Goal: Task Accomplishment & Management: Use online tool/utility

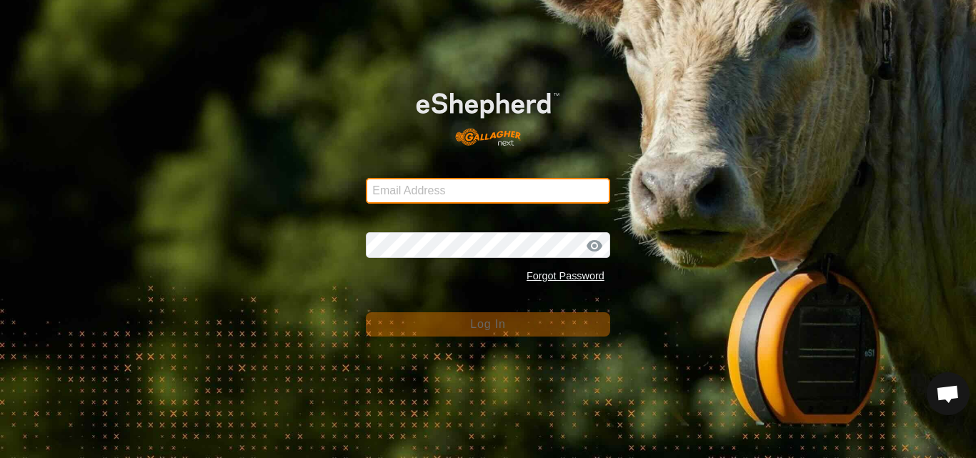
click at [431, 187] on input "Email Address" at bounding box center [488, 191] width 244 height 26
type input "[EMAIL_ADDRESS][DOMAIN_NAME]"
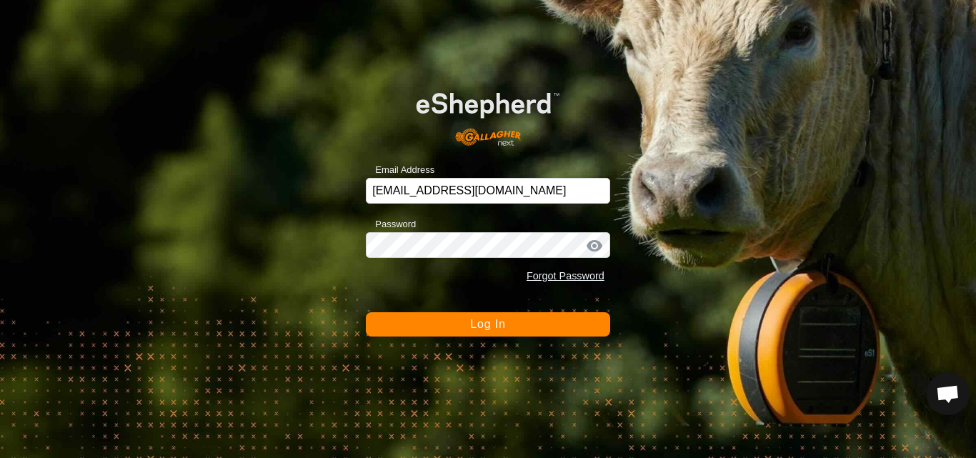
click at [474, 327] on span "Log In" at bounding box center [487, 324] width 35 height 12
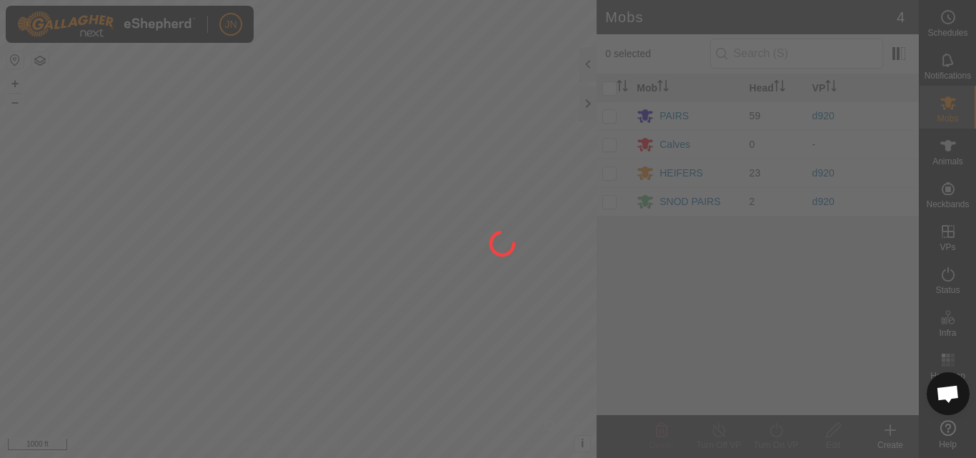
click at [475, 328] on div at bounding box center [488, 229] width 976 height 458
click at [474, 327] on div at bounding box center [488, 229] width 976 height 458
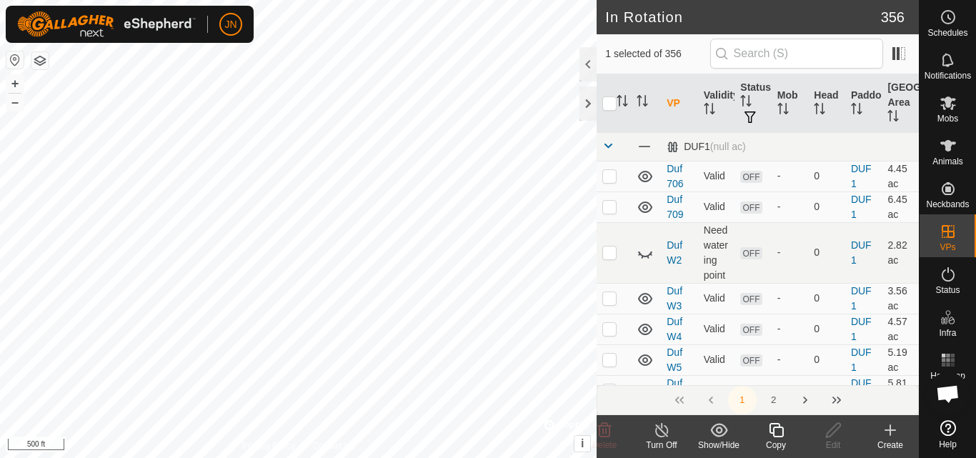
click at [777, 429] on icon at bounding box center [776, 430] width 18 height 17
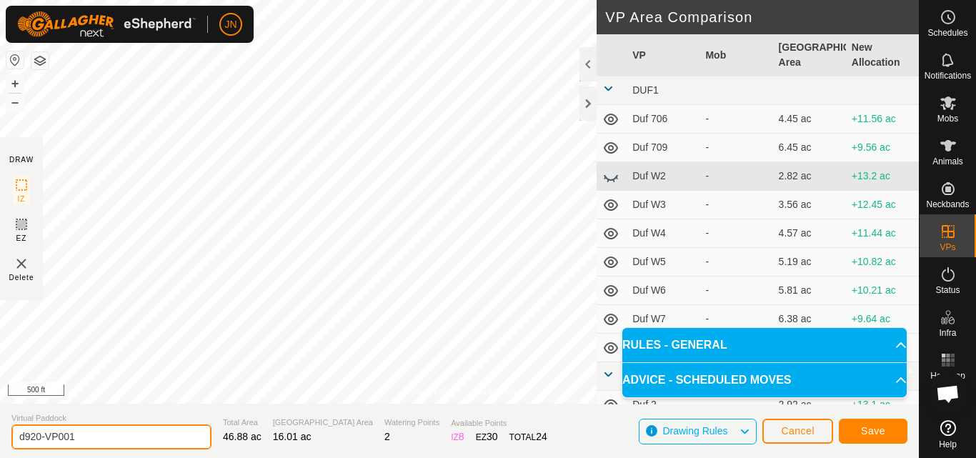
click at [106, 439] on input "d920-VP001" at bounding box center [111, 436] width 200 height 25
type input "d921"
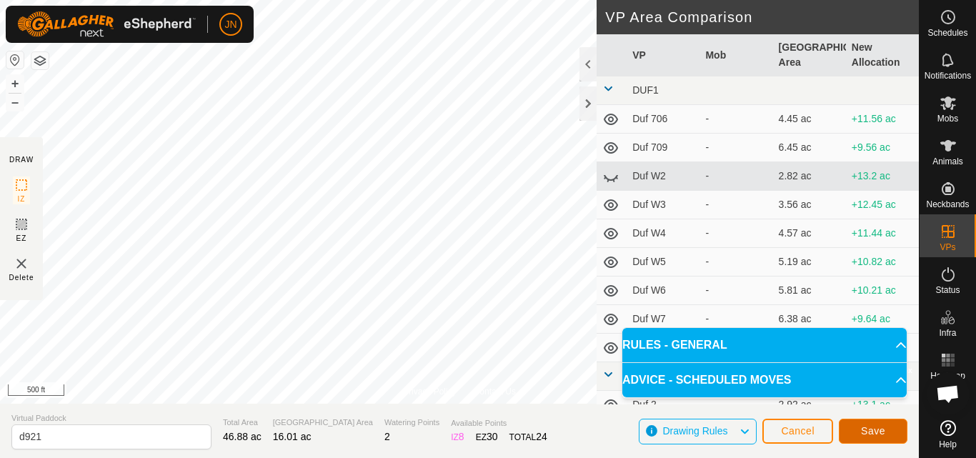
click at [874, 428] on span "Save" at bounding box center [873, 430] width 24 height 11
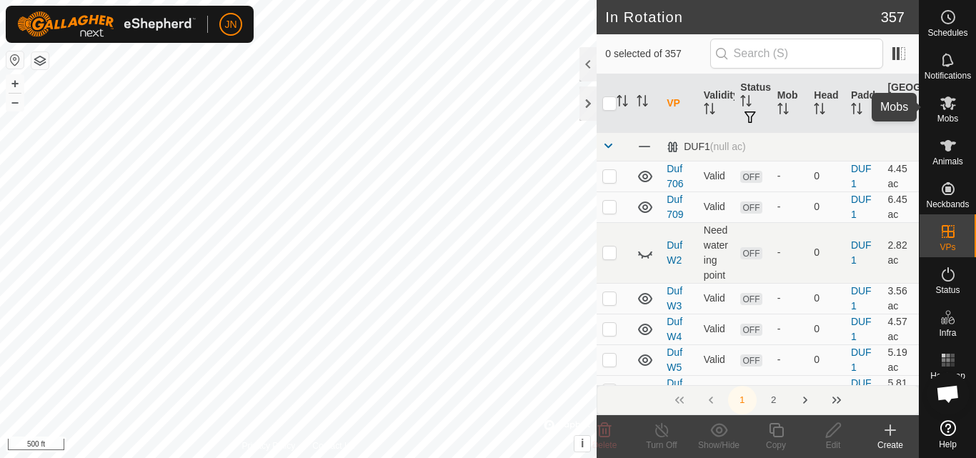
click at [946, 112] on es-mob-svg-icon at bounding box center [948, 102] width 26 height 23
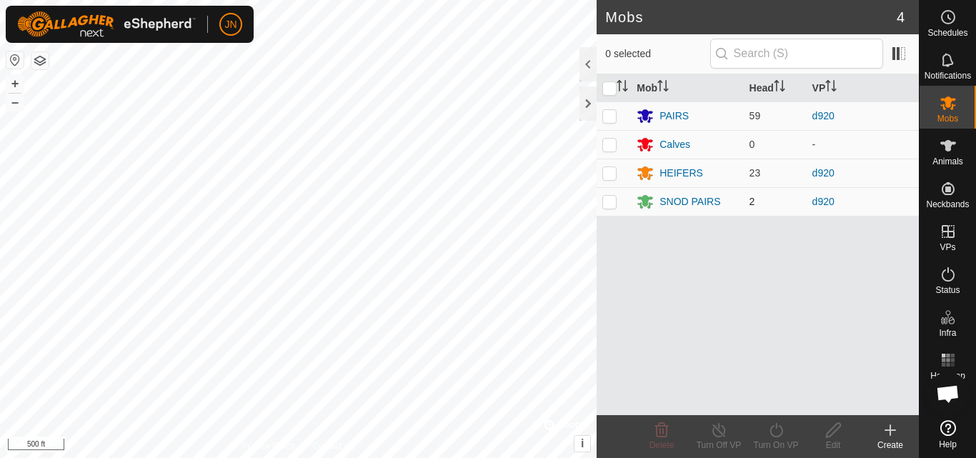
click at [612, 197] on p-checkbox at bounding box center [609, 201] width 14 height 11
checkbox input "true"
click at [608, 174] on p-checkbox at bounding box center [609, 172] width 14 height 11
checkbox input "true"
click at [606, 119] on p-checkbox at bounding box center [609, 115] width 14 height 11
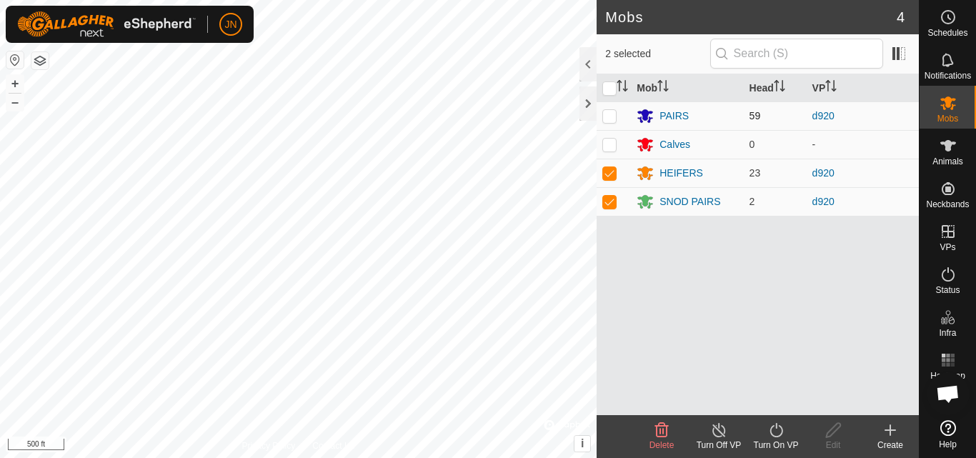
checkbox input "true"
click at [779, 430] on icon at bounding box center [776, 430] width 18 height 17
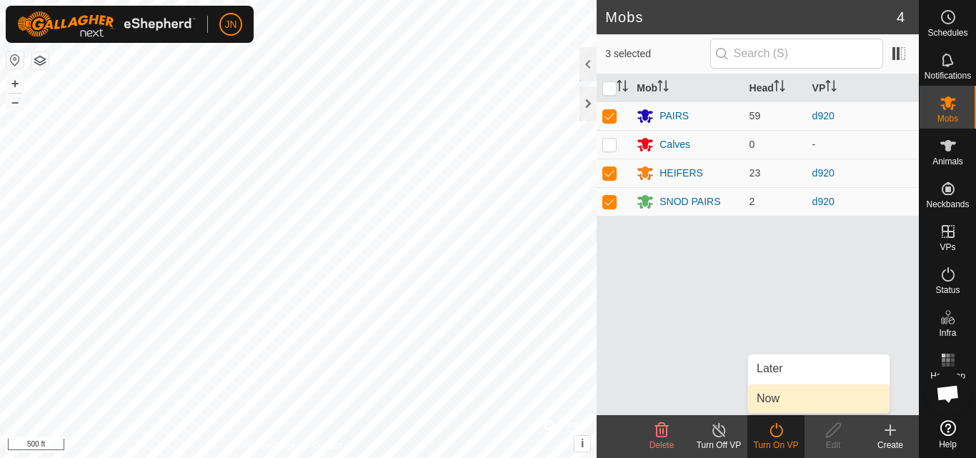
click at [778, 403] on link "Now" at bounding box center [818, 398] width 141 height 29
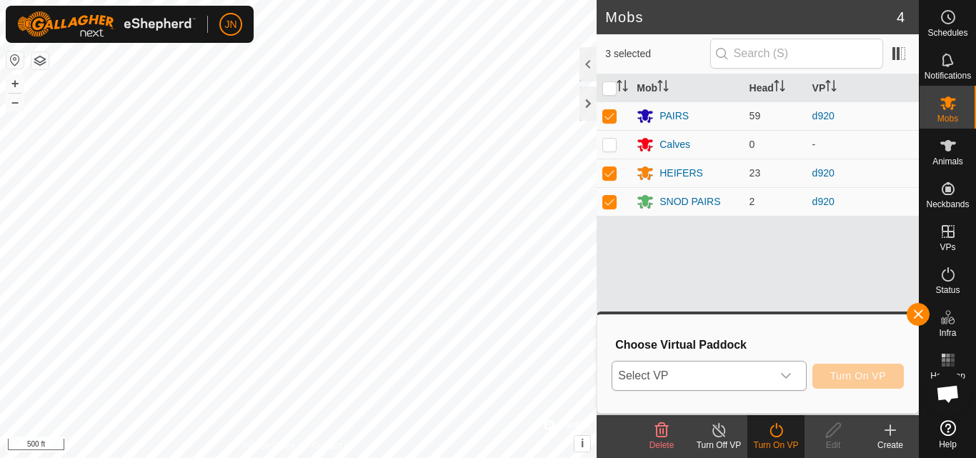
click at [737, 374] on span "Select VP" at bounding box center [691, 376] width 159 height 29
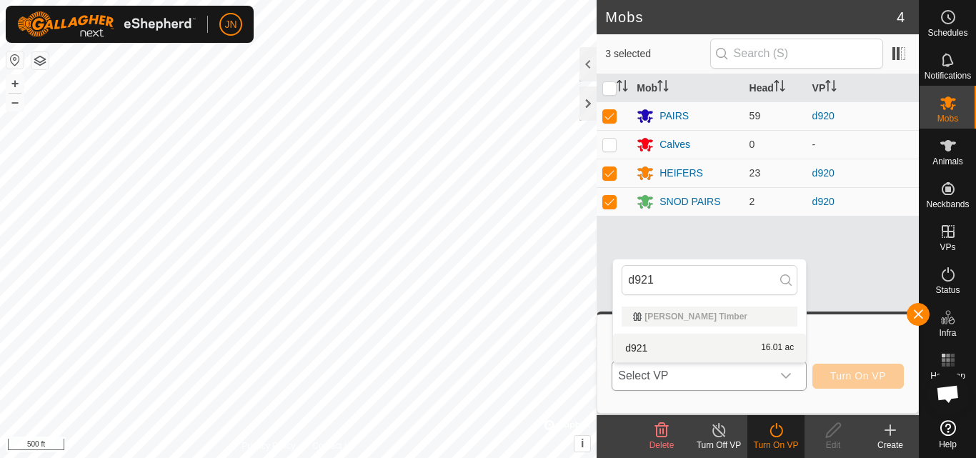
type input "d921"
click at [747, 347] on li "d921 16.01 ac" at bounding box center [709, 348] width 193 height 29
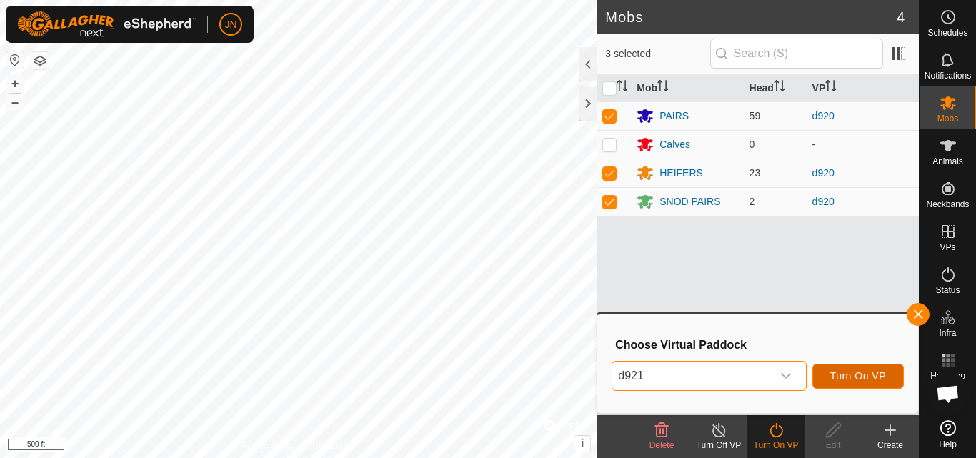
click at [858, 374] on span "Turn On VP" at bounding box center [858, 375] width 56 height 11
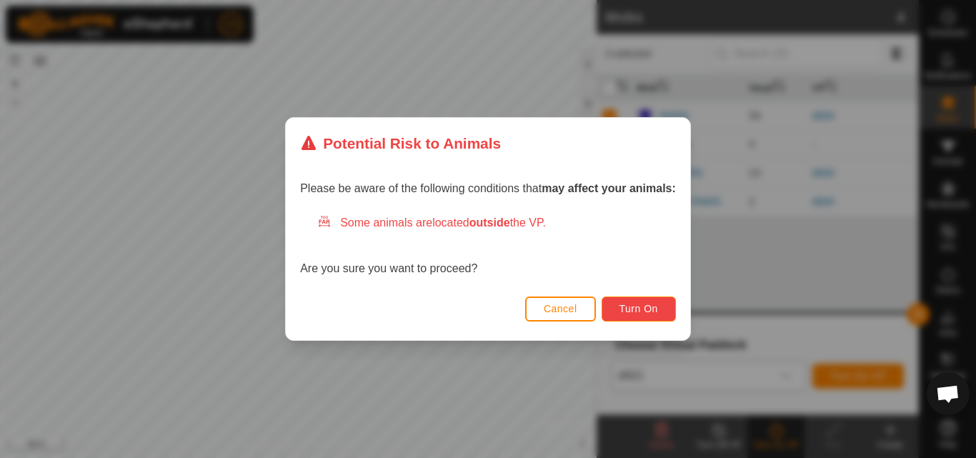
click at [635, 309] on span "Turn On" at bounding box center [639, 308] width 39 height 11
